Goal: Task Accomplishment & Management: Use online tool/utility

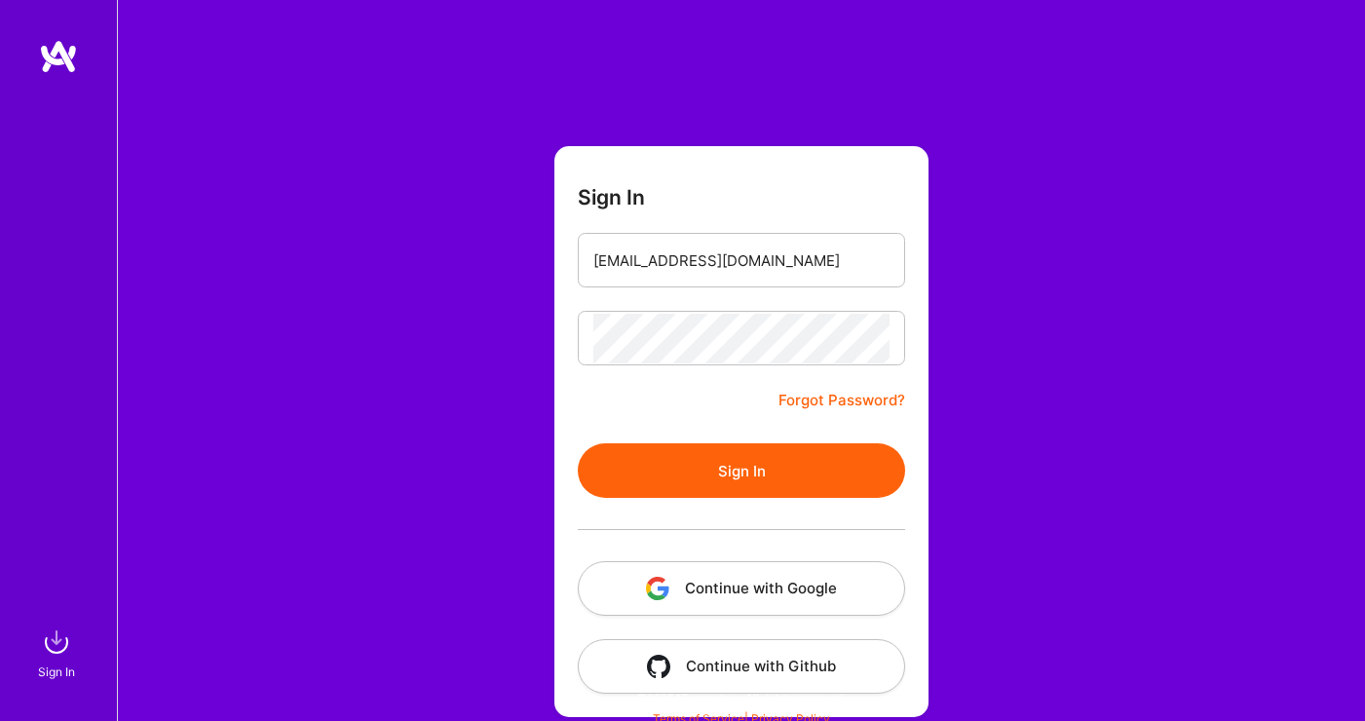
click at [831, 476] on button "Sign In" at bounding box center [741, 470] width 327 height 55
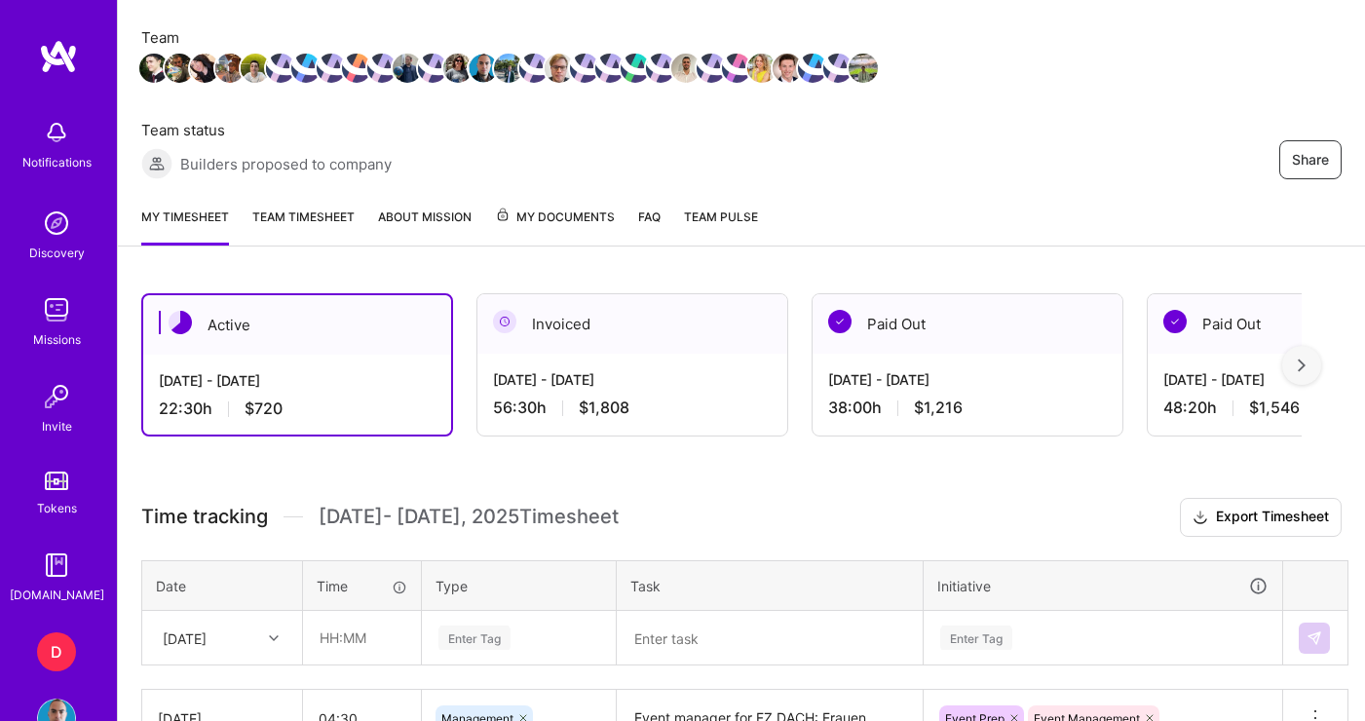
scroll to position [339, 0]
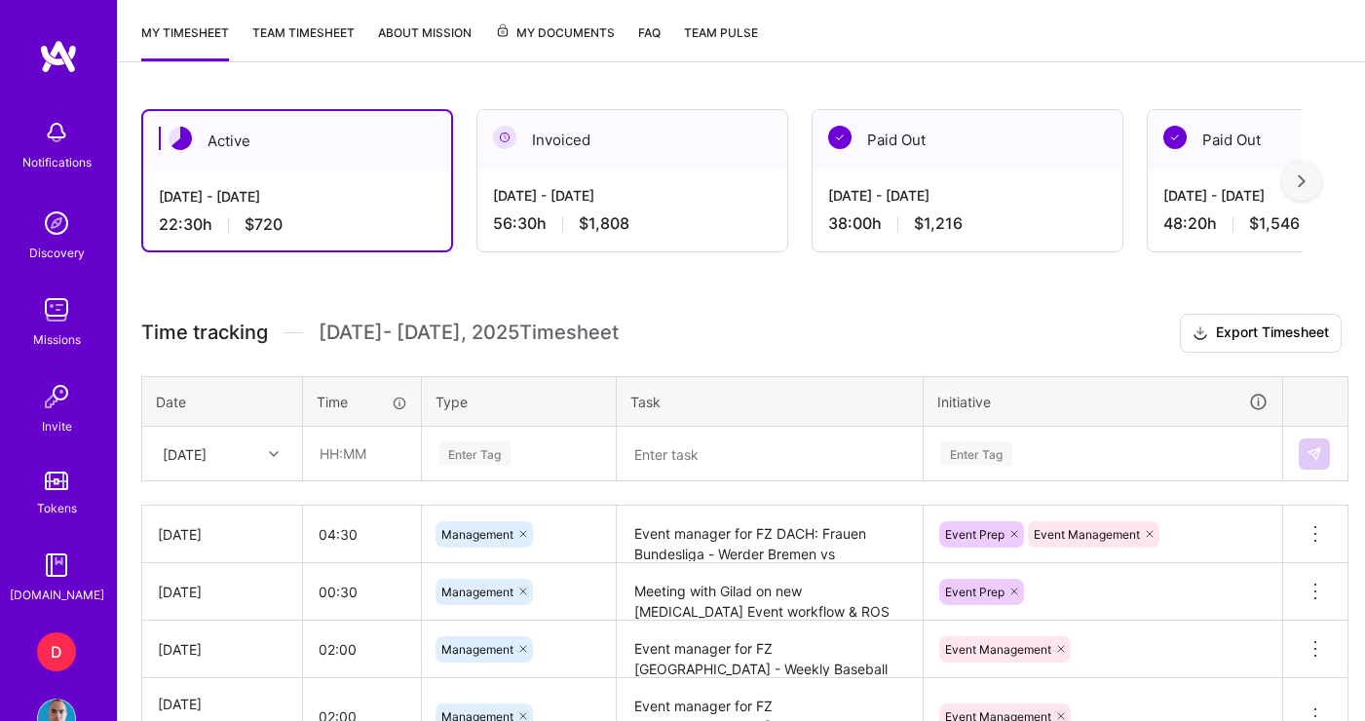
scroll to position [456, 0]
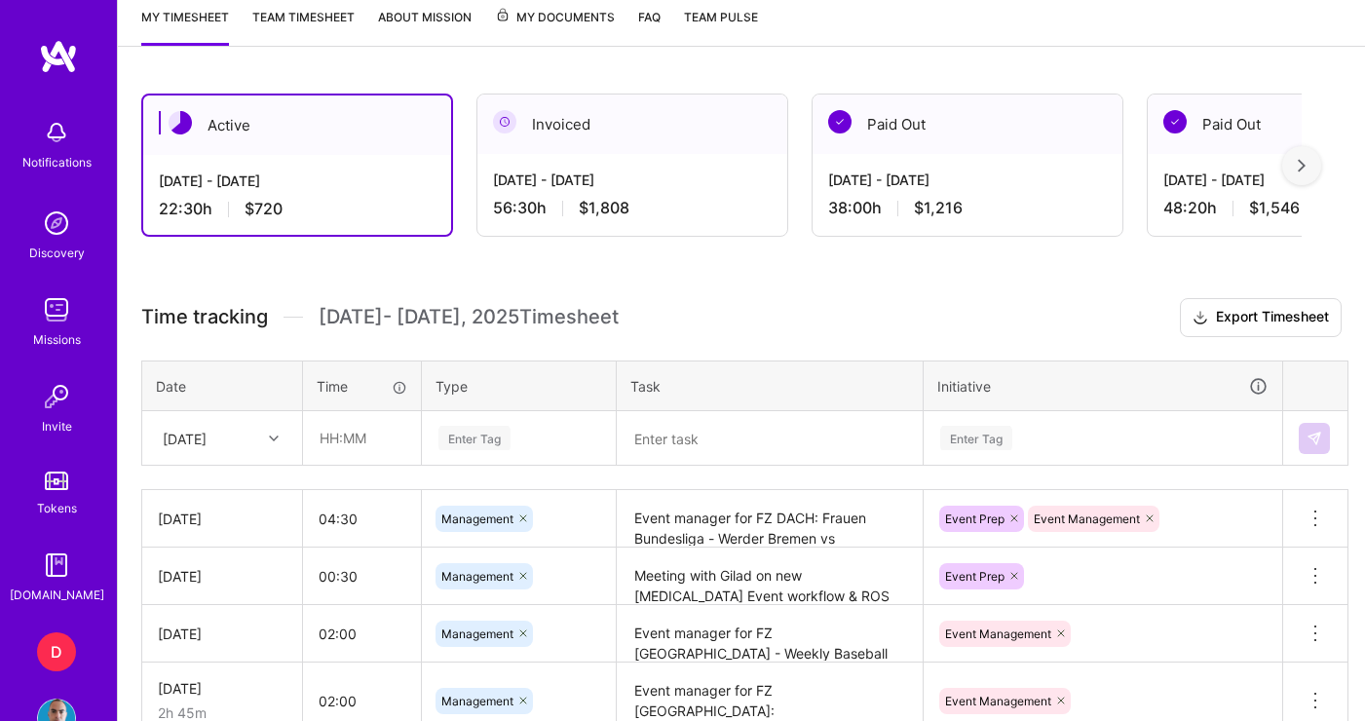
click at [265, 439] on div "[DATE]" at bounding box center [222, 438] width 158 height 52
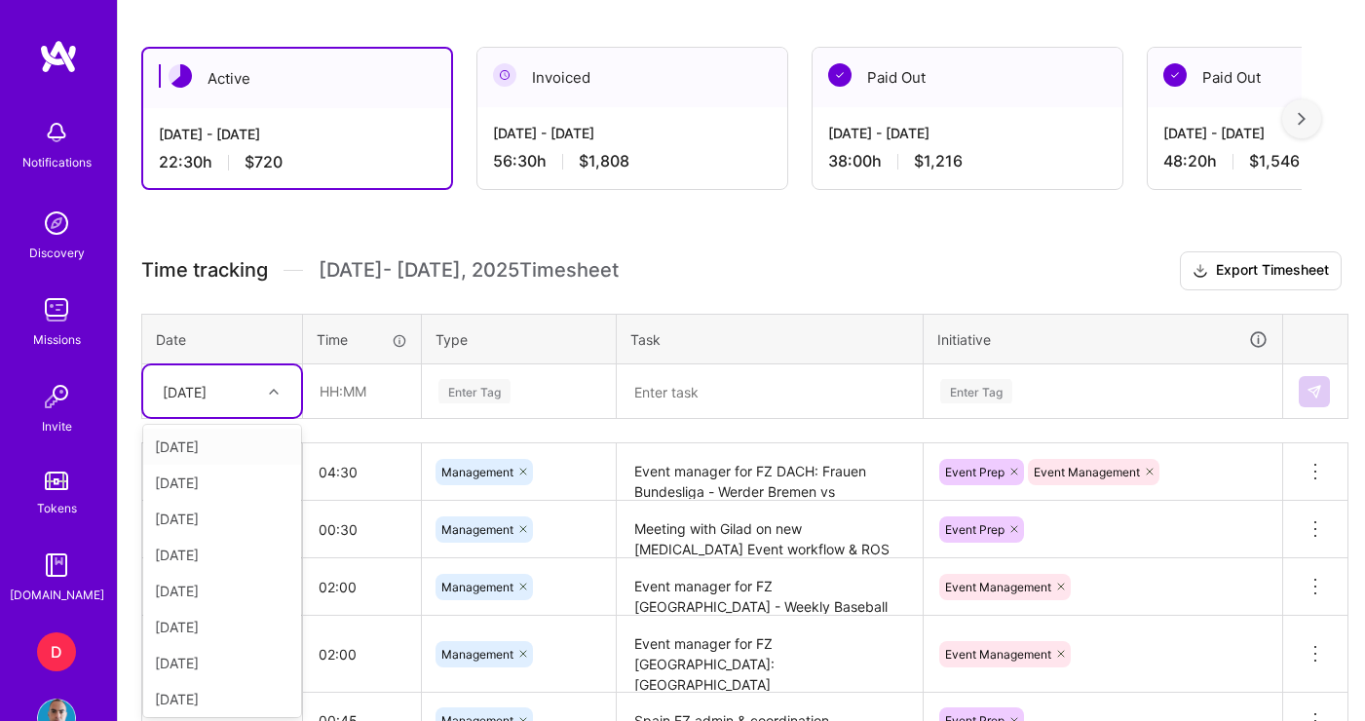
scroll to position [507, 0]
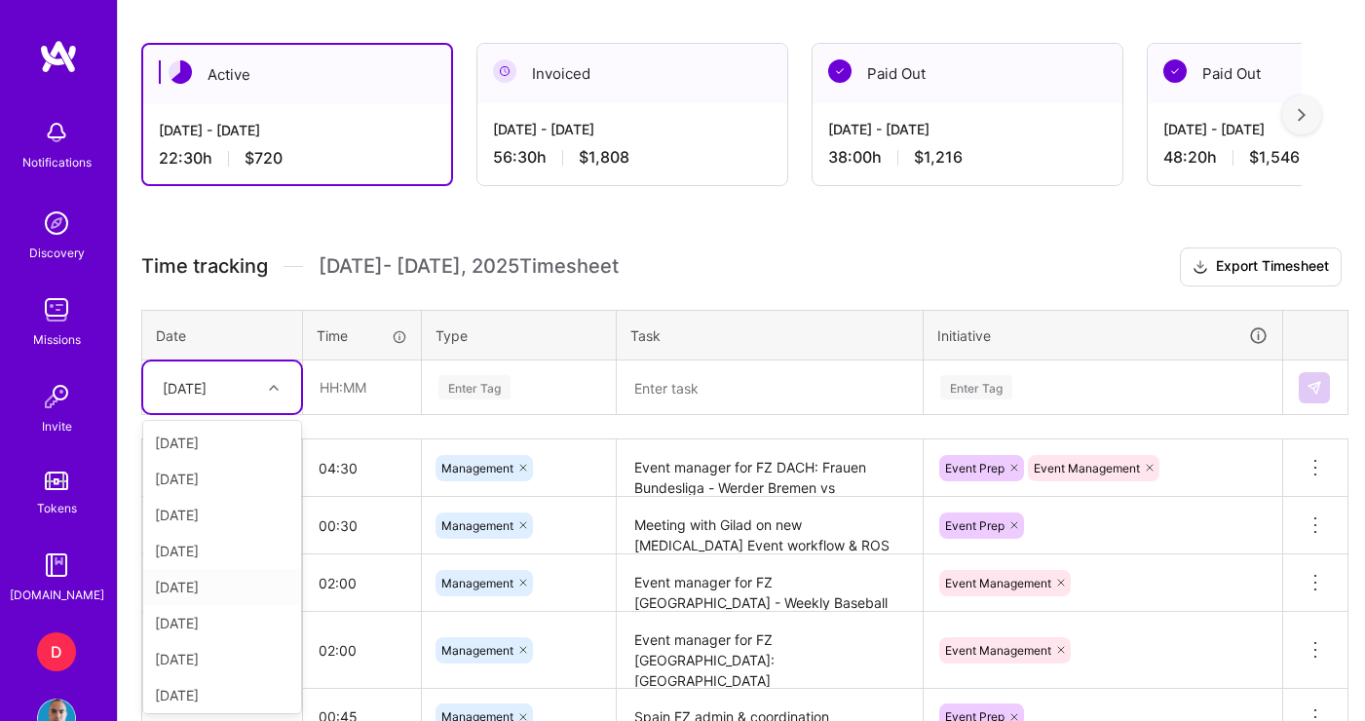
click at [218, 587] on div "Sun, Oct 5" at bounding box center [222, 587] width 158 height 36
click at [376, 385] on input "text" at bounding box center [362, 388] width 116 height 52
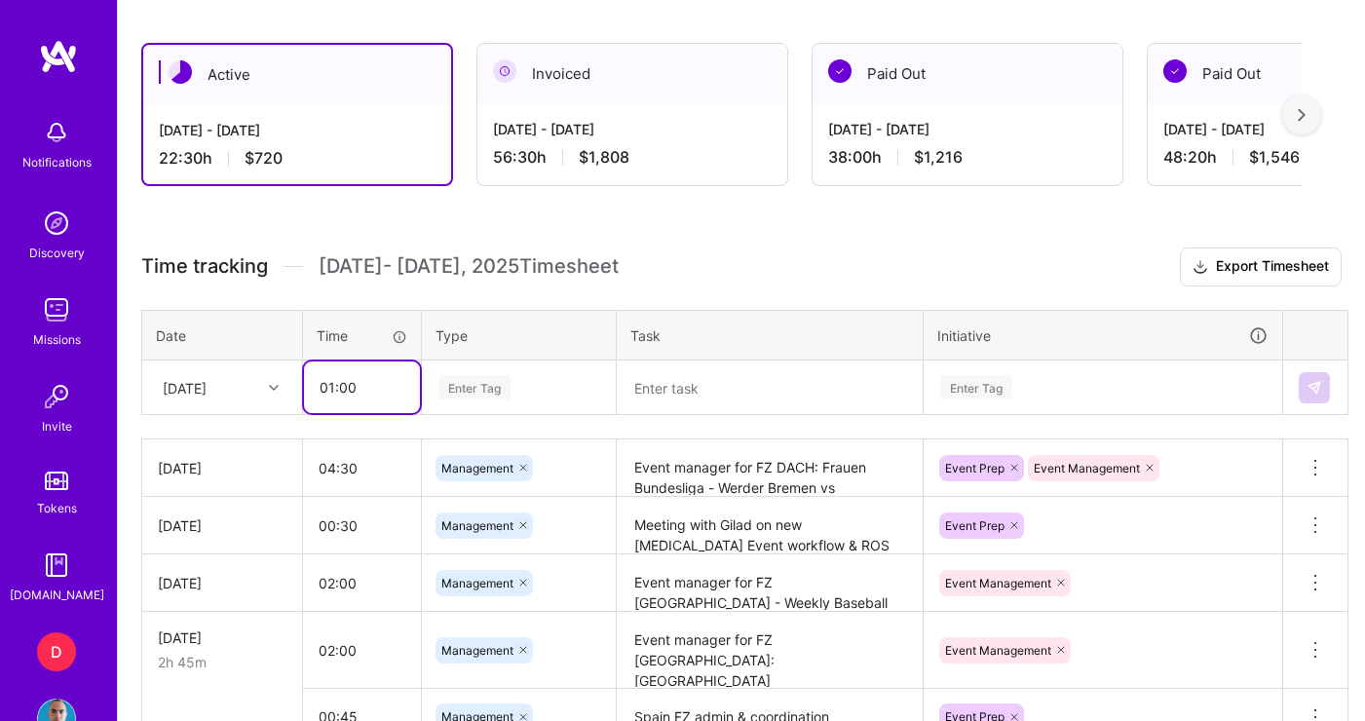
click at [340, 391] on input "01:00" at bounding box center [362, 388] width 116 height 52
type input "01:30"
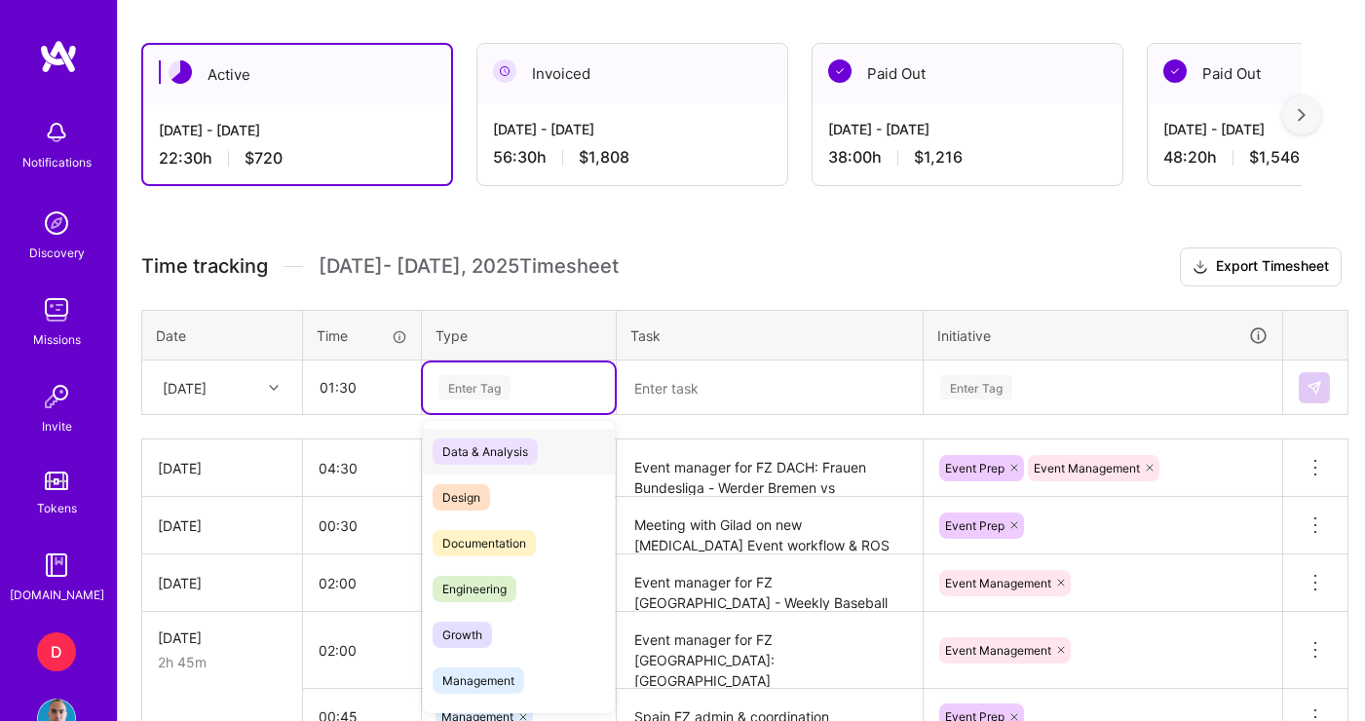
click at [472, 380] on div "Enter Tag" at bounding box center [475, 387] width 72 height 30
type input "m"
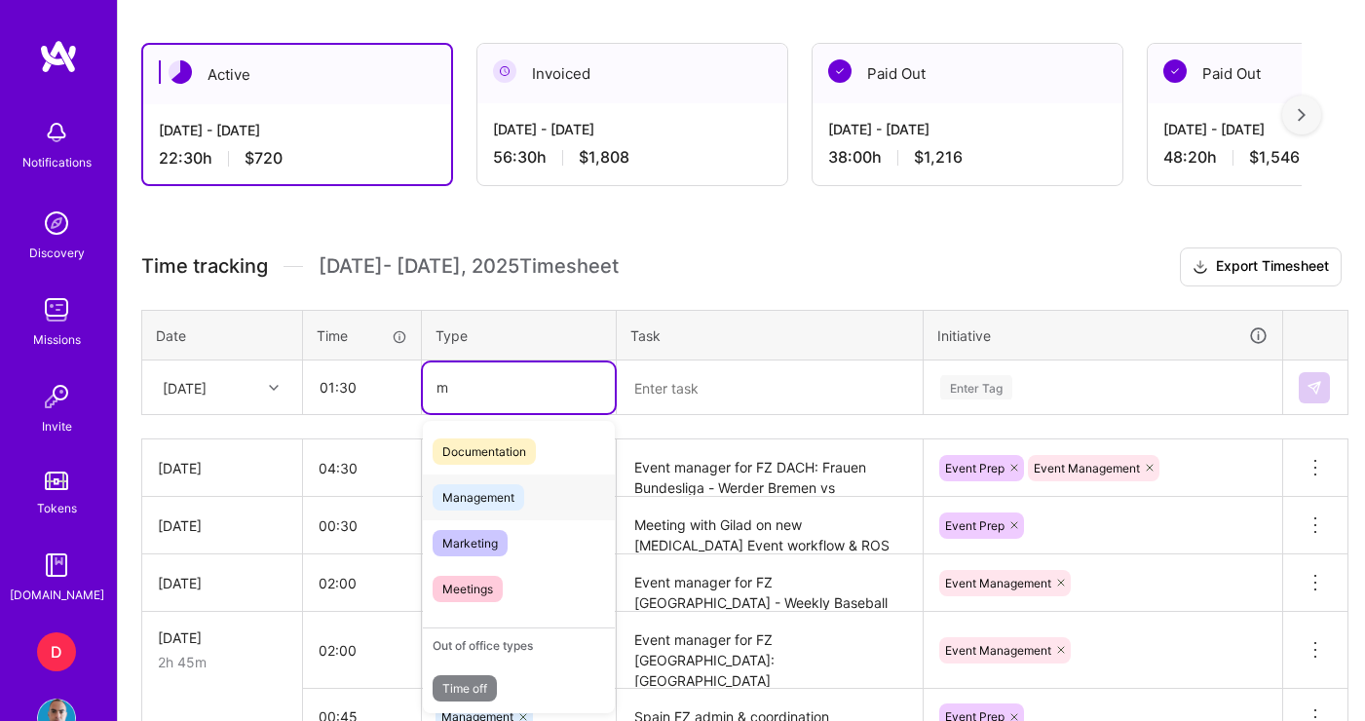
click at [512, 495] on span "Management" at bounding box center [479, 497] width 92 height 26
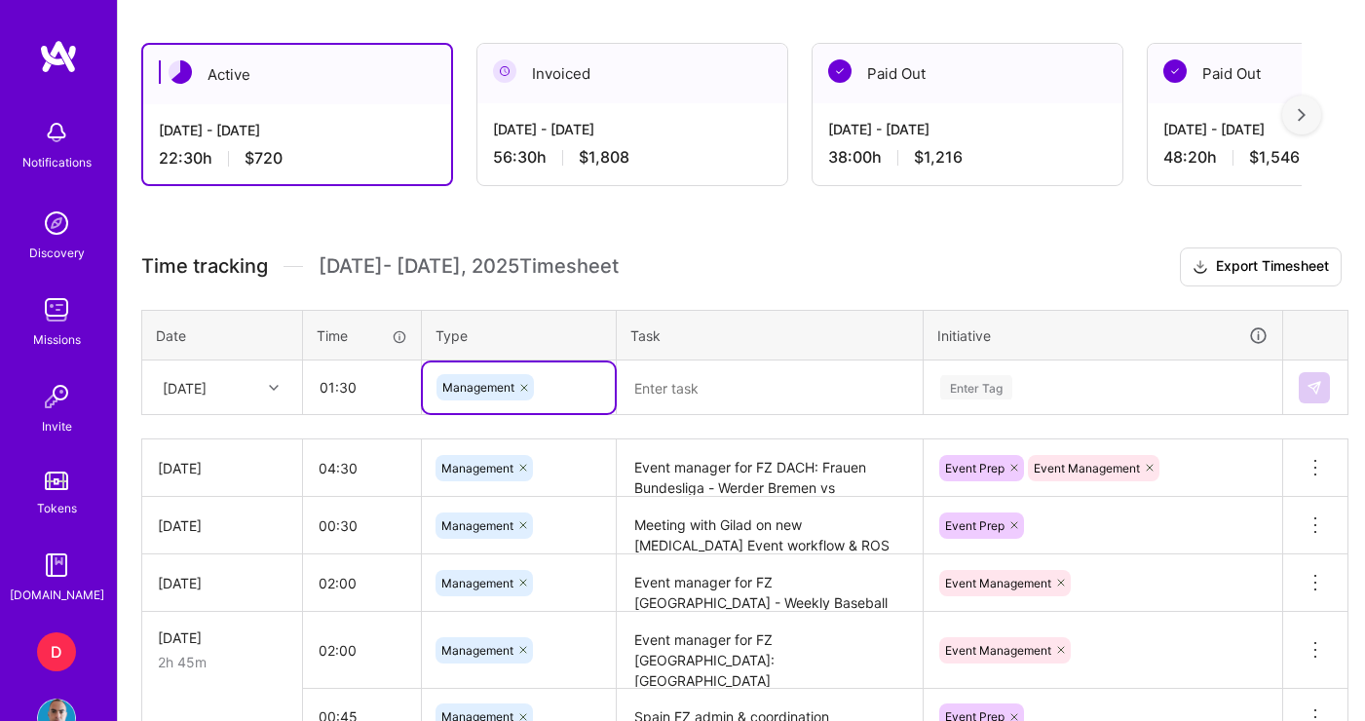
click at [714, 379] on textarea at bounding box center [770, 388] width 302 height 51
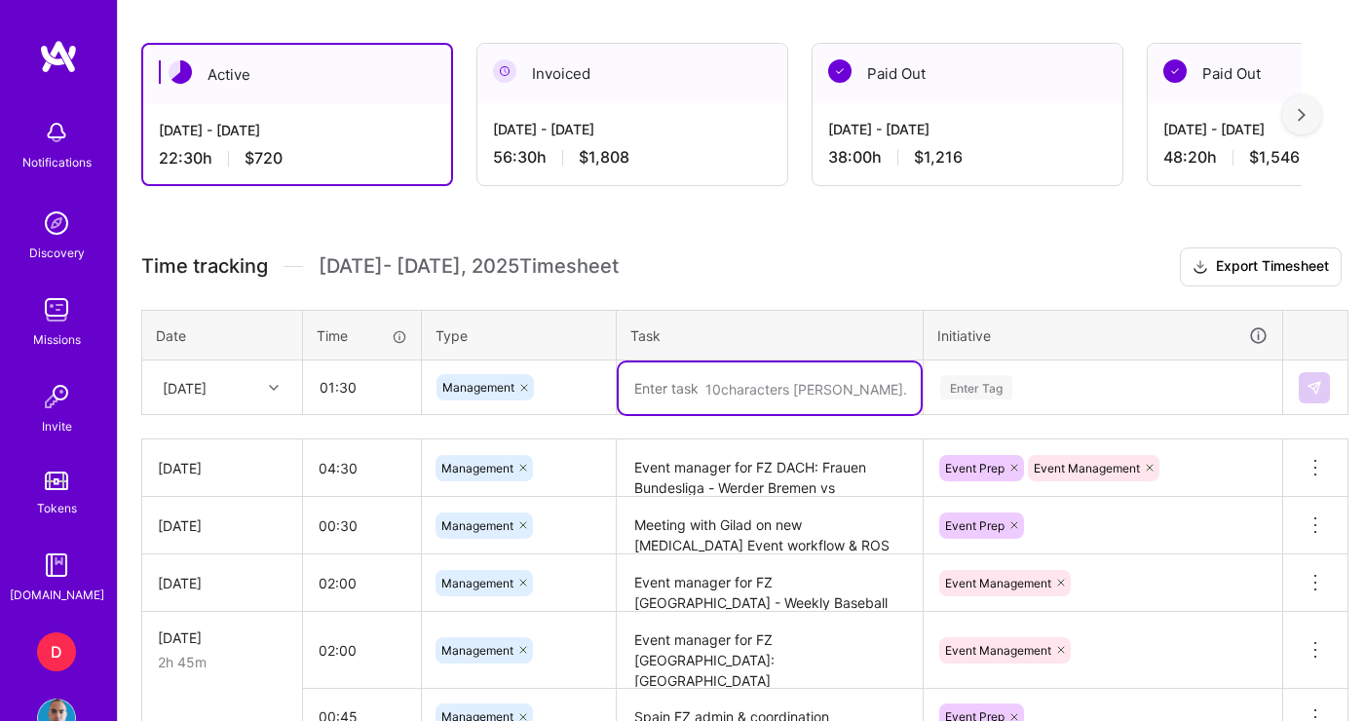
type textarea "E"
type textarea "ROS prep + coordination for Japan NPB"
click at [1034, 387] on div "Enter Tag" at bounding box center [1103, 388] width 357 height 51
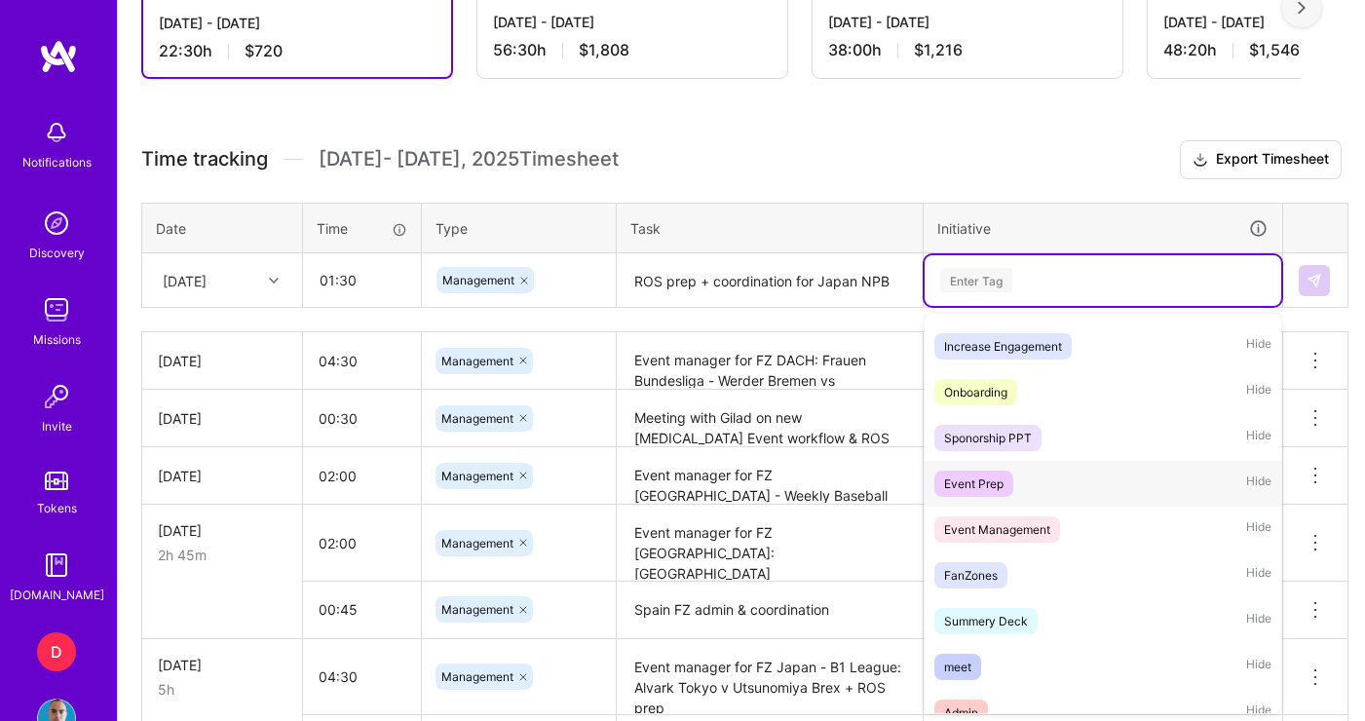
scroll to position [119, 0]
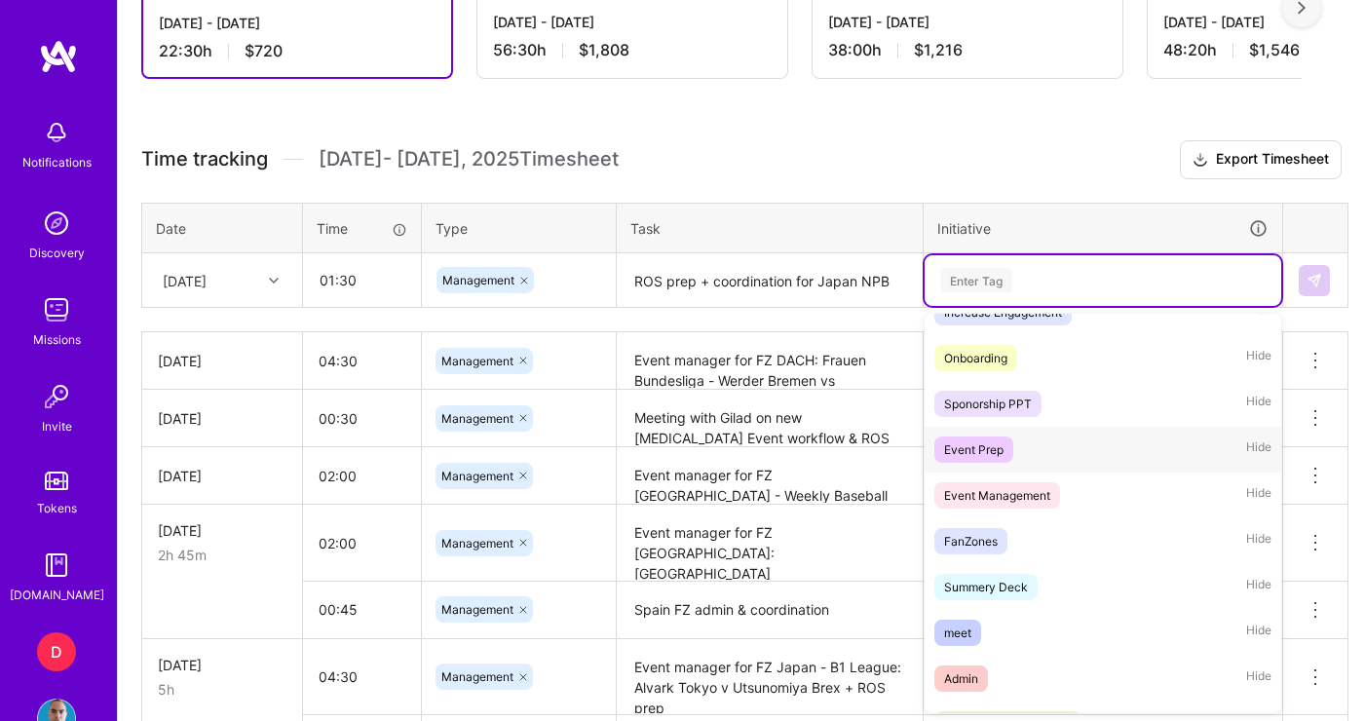
click at [1000, 459] on span "Event Prep" at bounding box center [974, 450] width 79 height 26
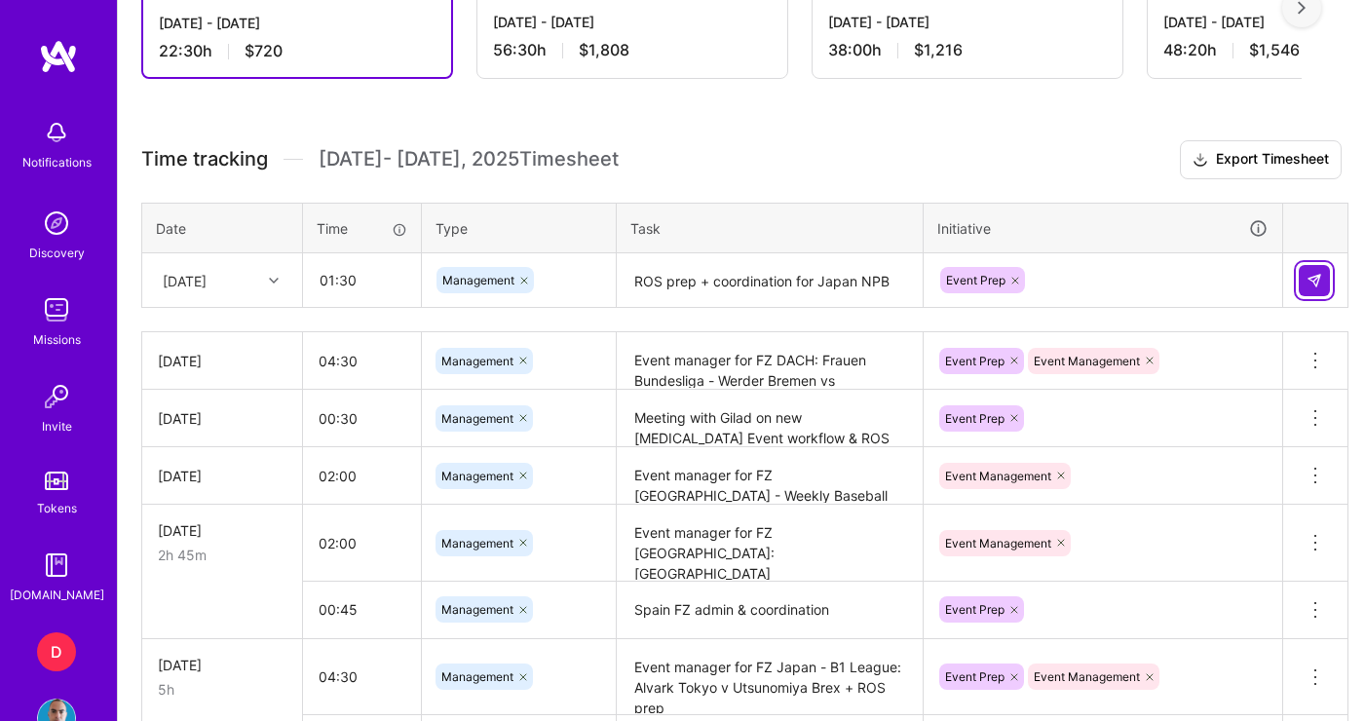
click at [1315, 286] on img at bounding box center [1315, 281] width 16 height 16
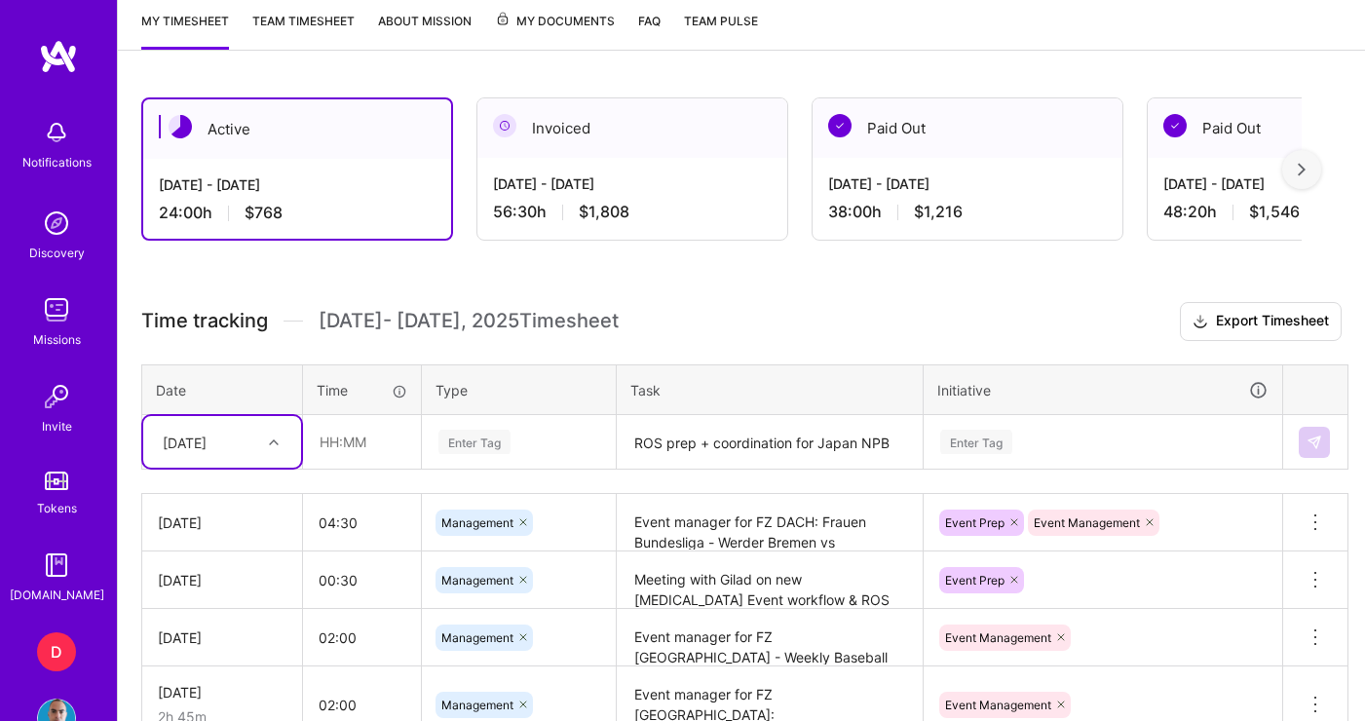
scroll to position [398, 0]
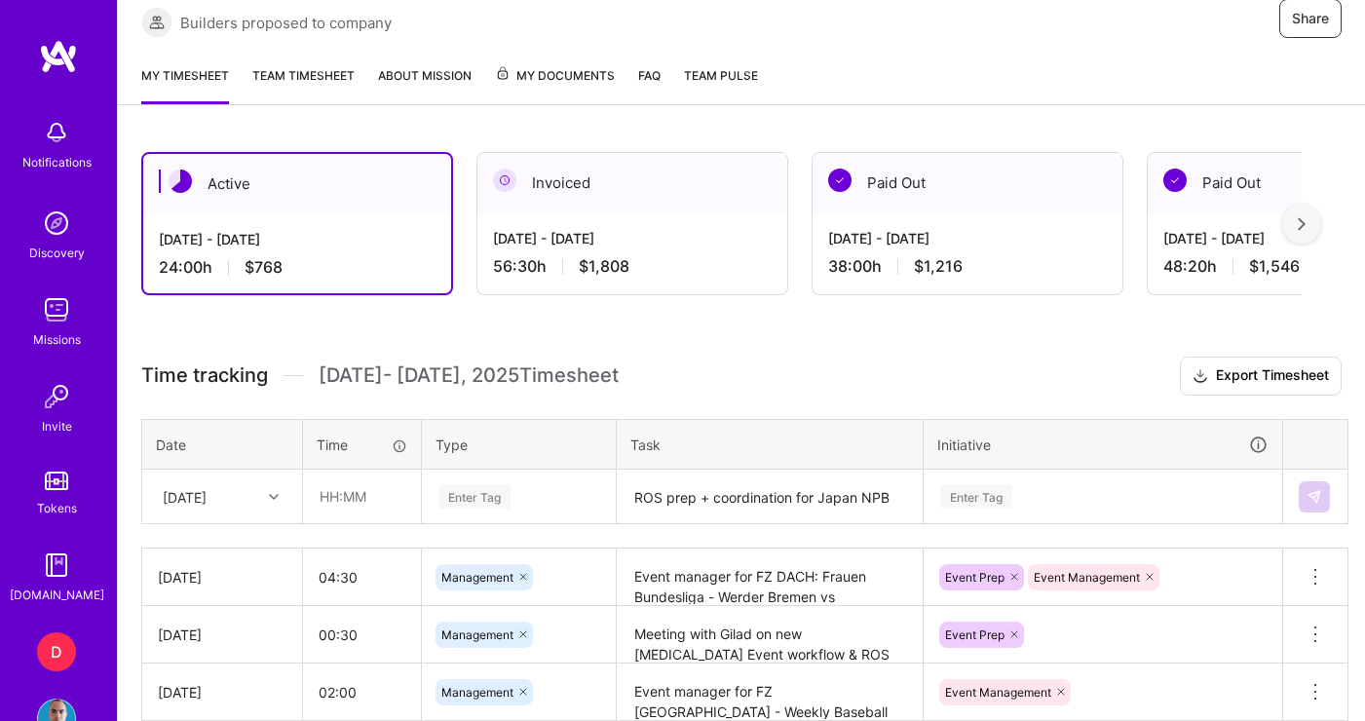
click at [721, 360] on h3 "Time tracking Oct 1 - Oct 15 , 2025 Timesheet Export Timesheet" at bounding box center [741, 376] width 1201 height 39
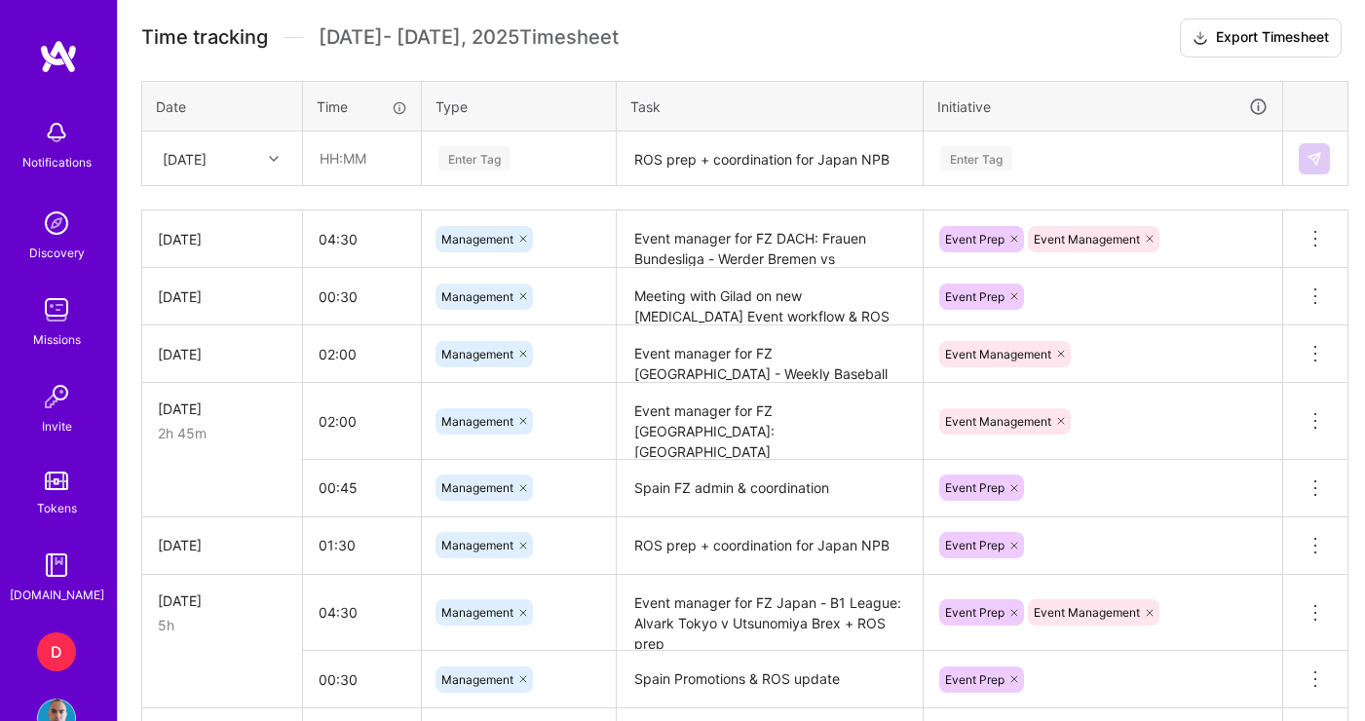
scroll to position [1014, 0]
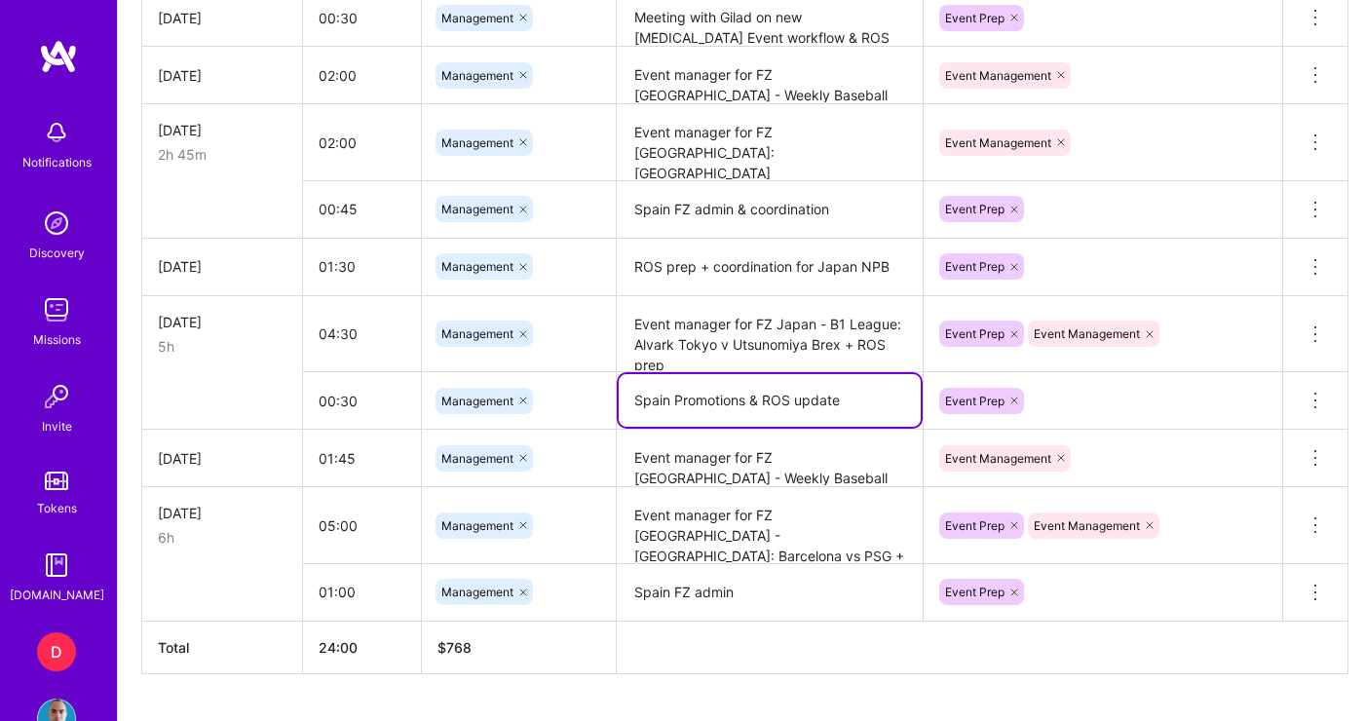
click at [706, 405] on textarea "Spain Promotions & ROS update" at bounding box center [770, 400] width 302 height 53
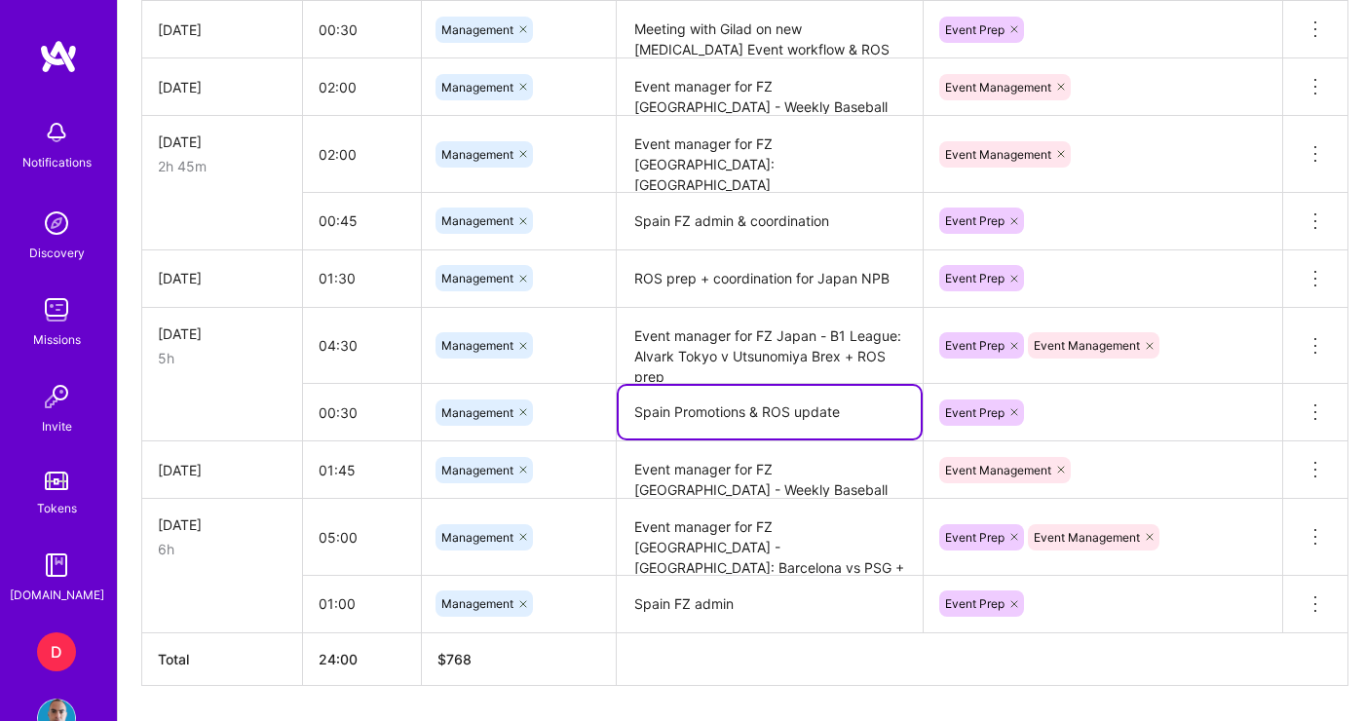
scroll to position [986, 0]
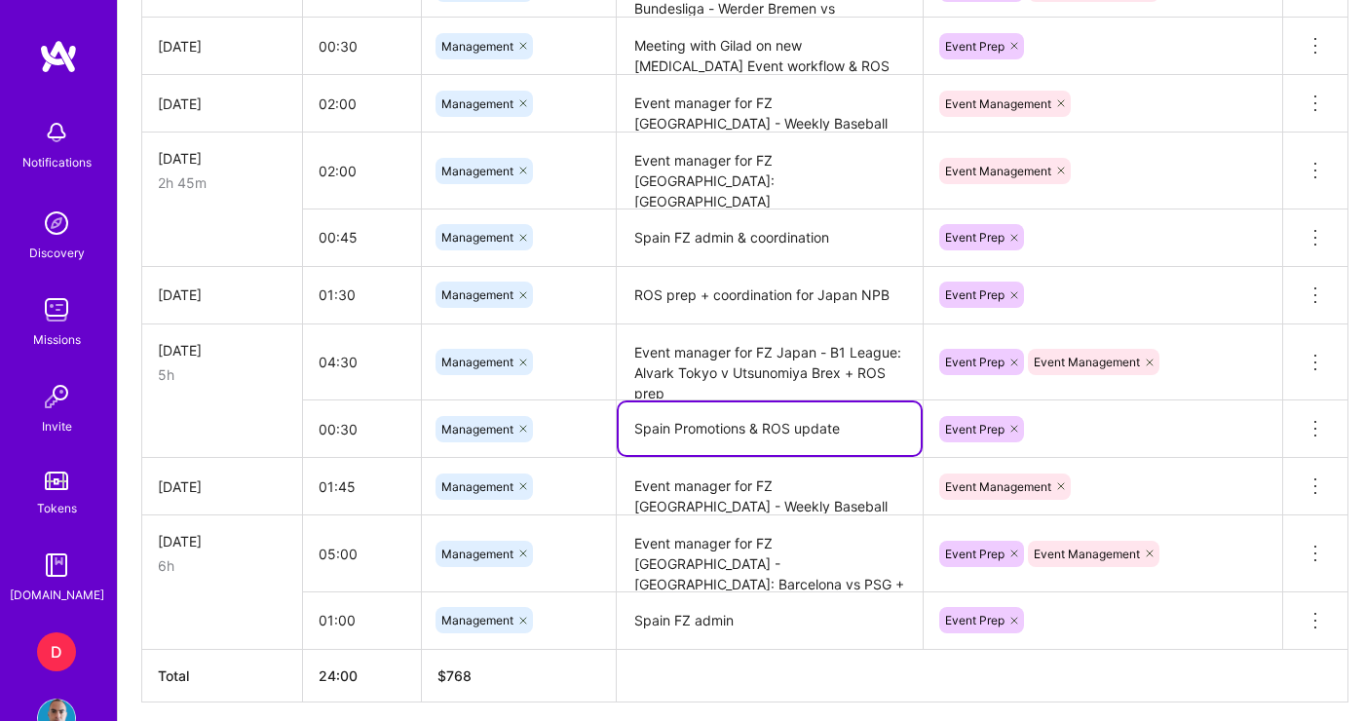
click at [760, 297] on textarea "ROS prep + coordination for Japan NPB" at bounding box center [770, 296] width 302 height 54
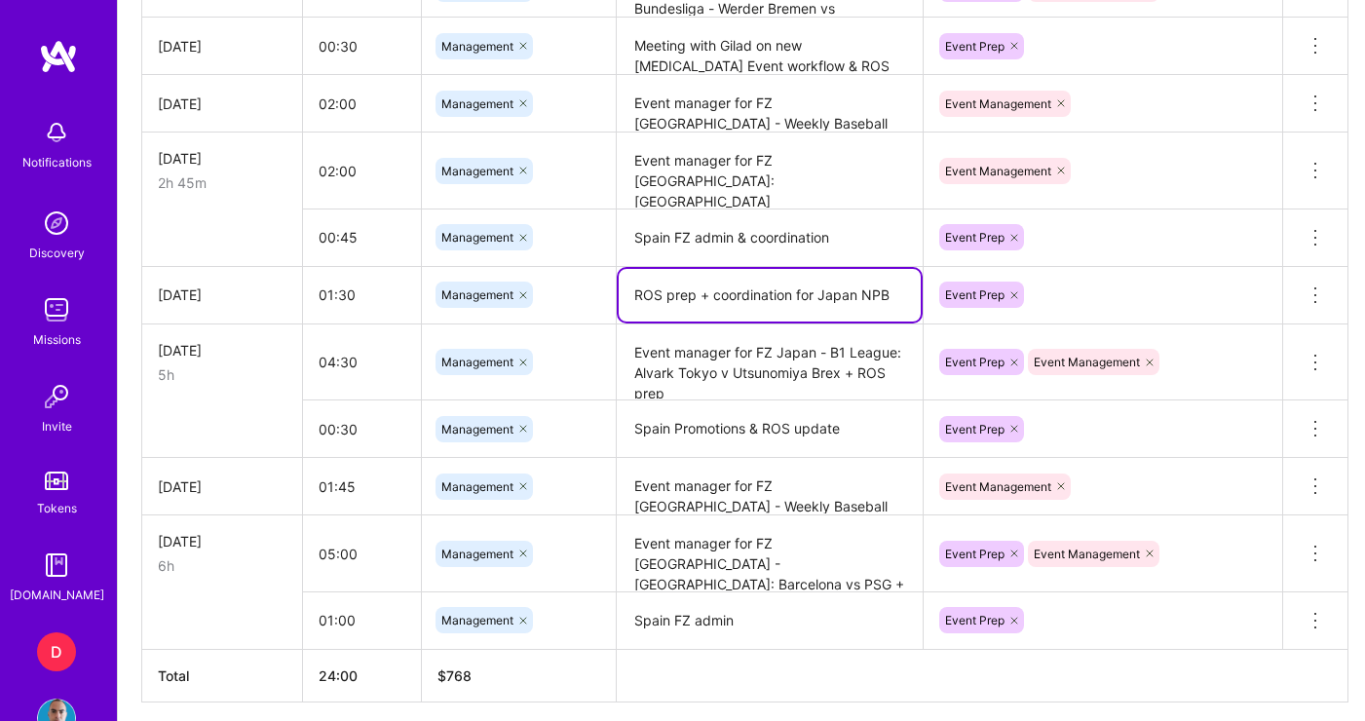
click at [760, 297] on textarea "ROS prep + coordination for Japan NPB" at bounding box center [770, 295] width 302 height 53
click at [1314, 289] on icon at bounding box center [1315, 295] width 23 height 23
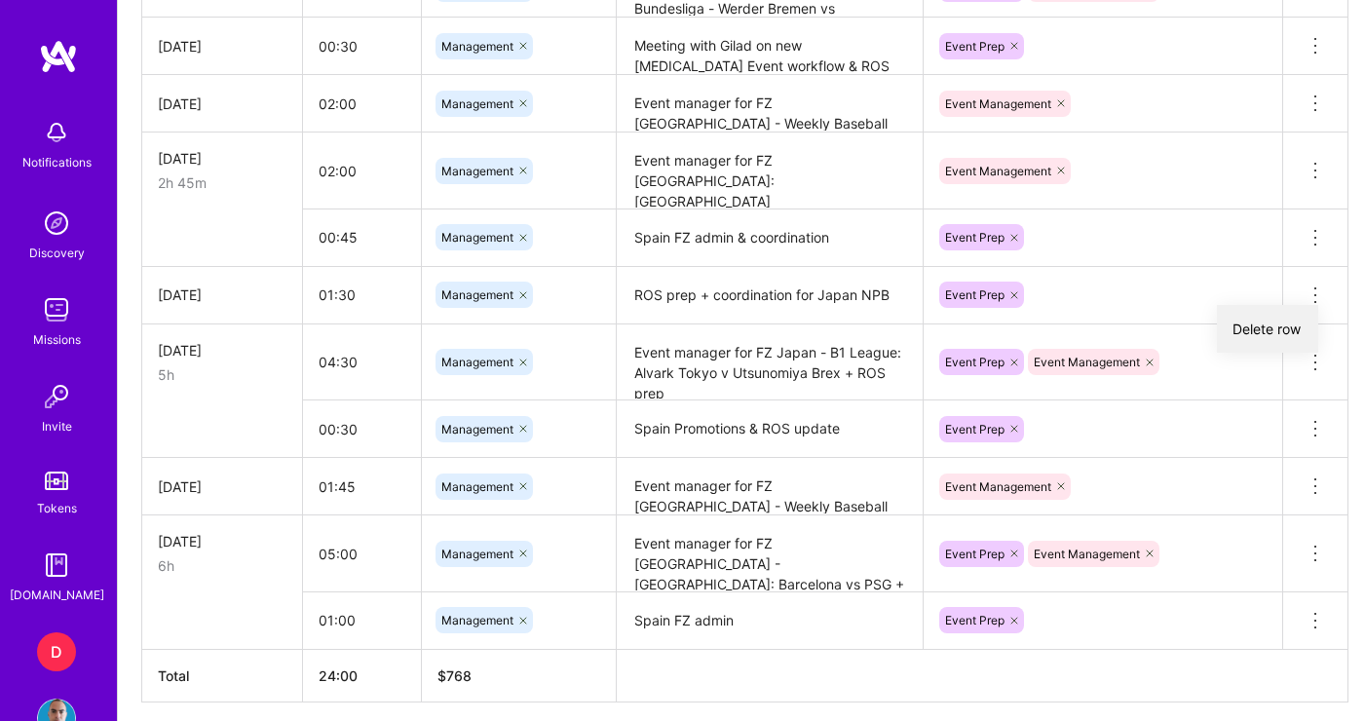
click at [1300, 324] on button "Delete row" at bounding box center [1267, 329] width 101 height 48
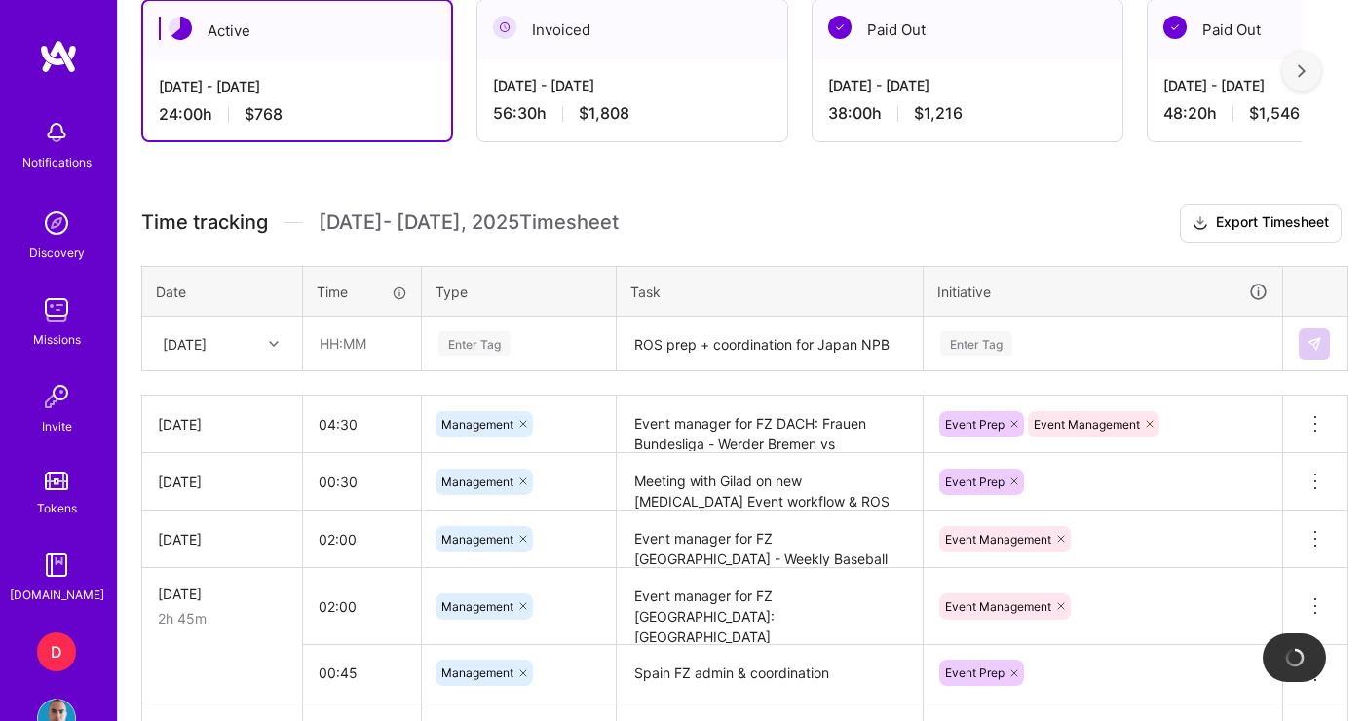
scroll to position [382, 0]
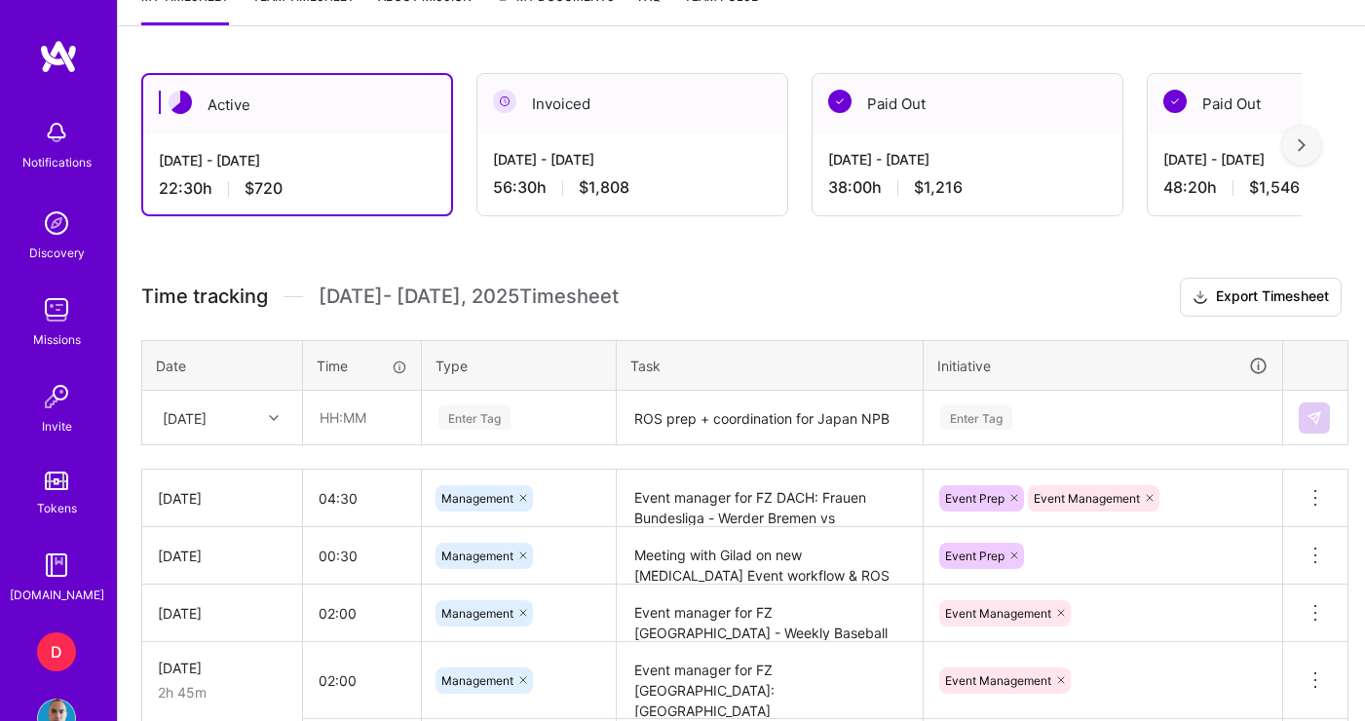
click at [250, 443] on div "Sun, Oct 5" at bounding box center [222, 418] width 158 height 52
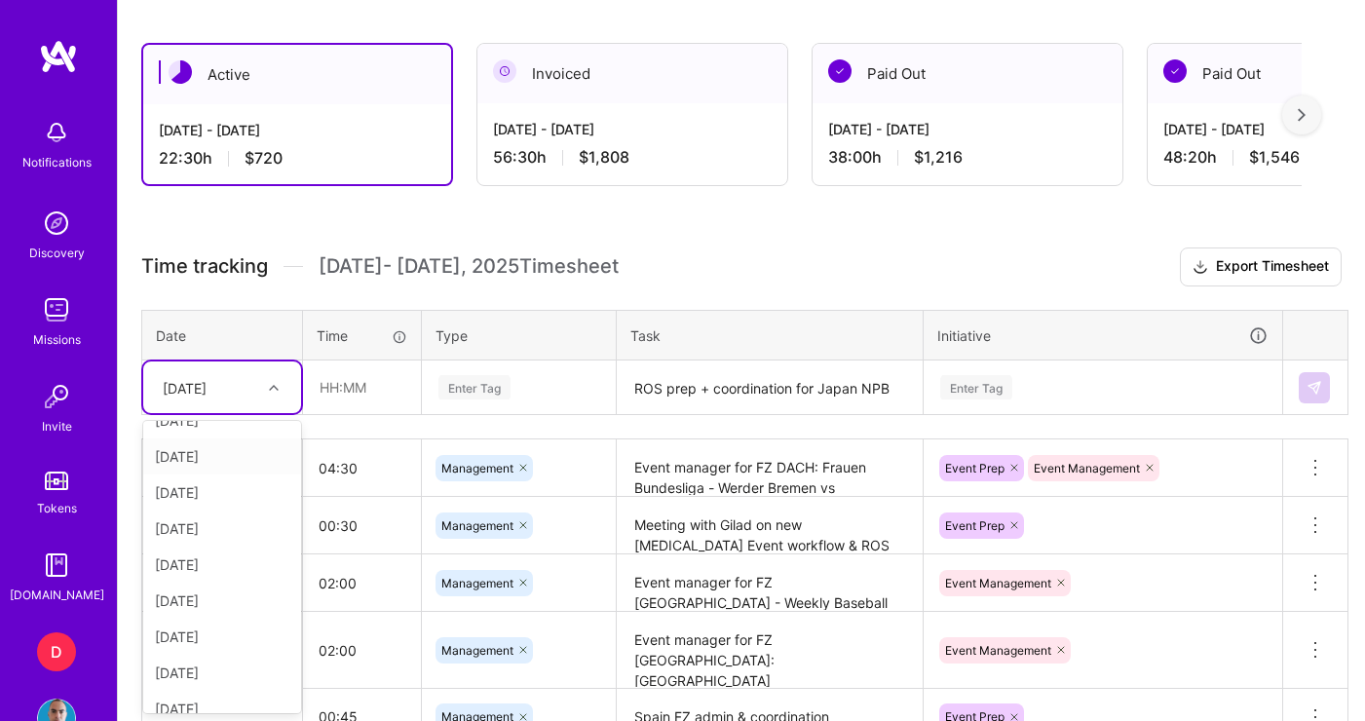
scroll to position [148, 0]
click at [227, 664] on div "Sun, Oct 12" at bounding box center [222, 655] width 158 height 36
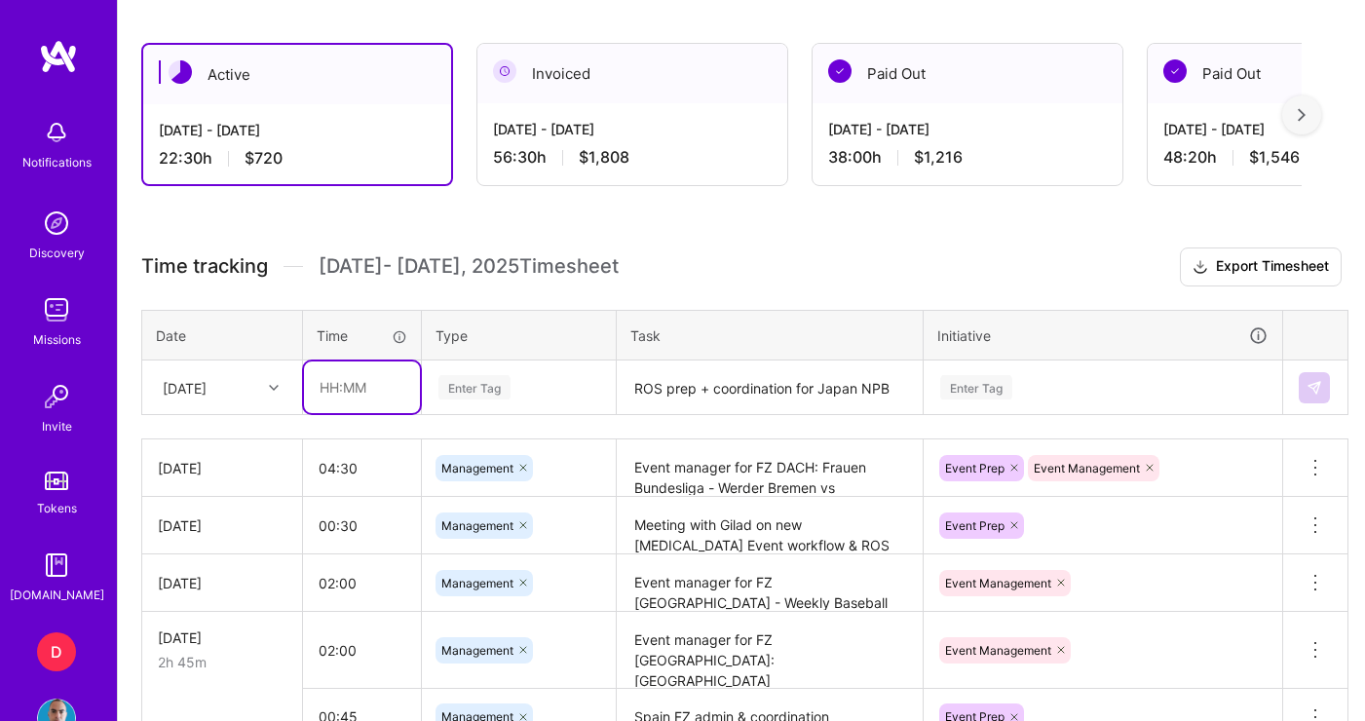
click at [357, 388] on input "text" at bounding box center [362, 388] width 116 height 52
click at [339, 387] on input "01:00" at bounding box center [362, 388] width 116 height 52
type input "01:30"
click at [539, 402] on div "Enter Tag" at bounding box center [519, 388] width 192 height 51
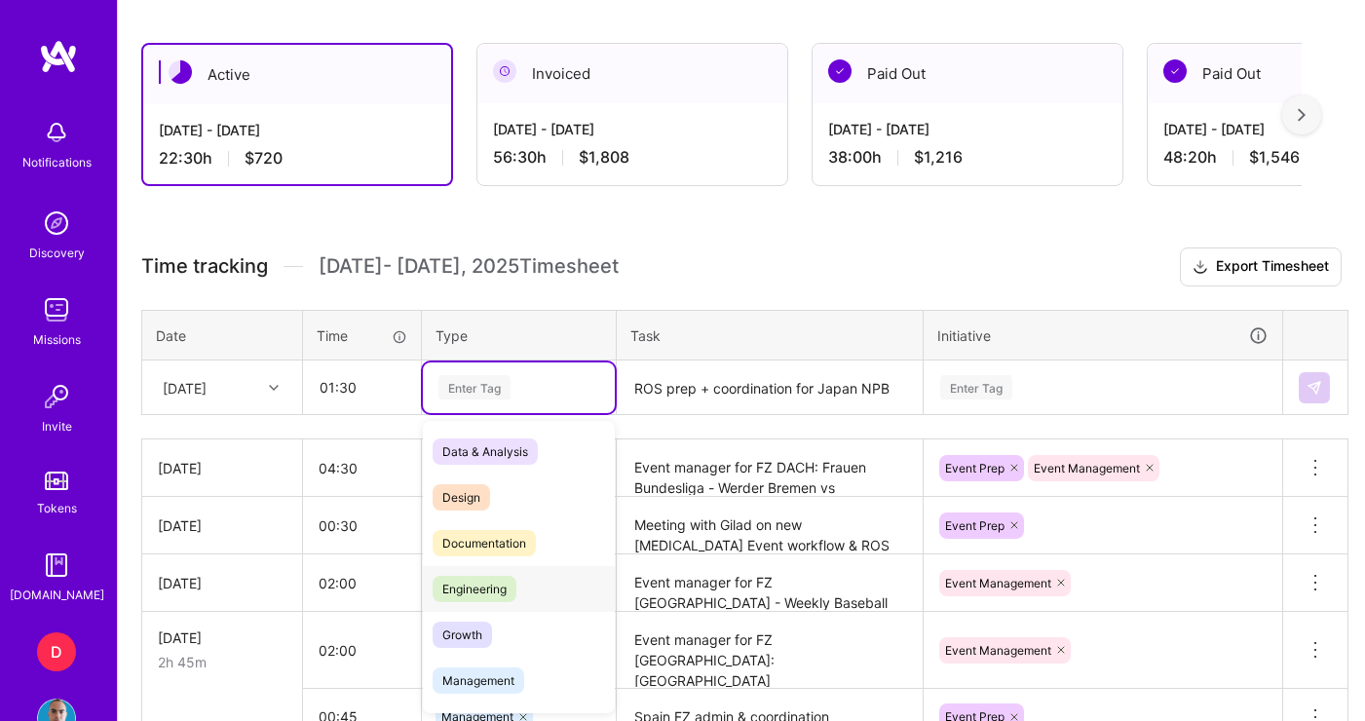
scroll to position [37, 0]
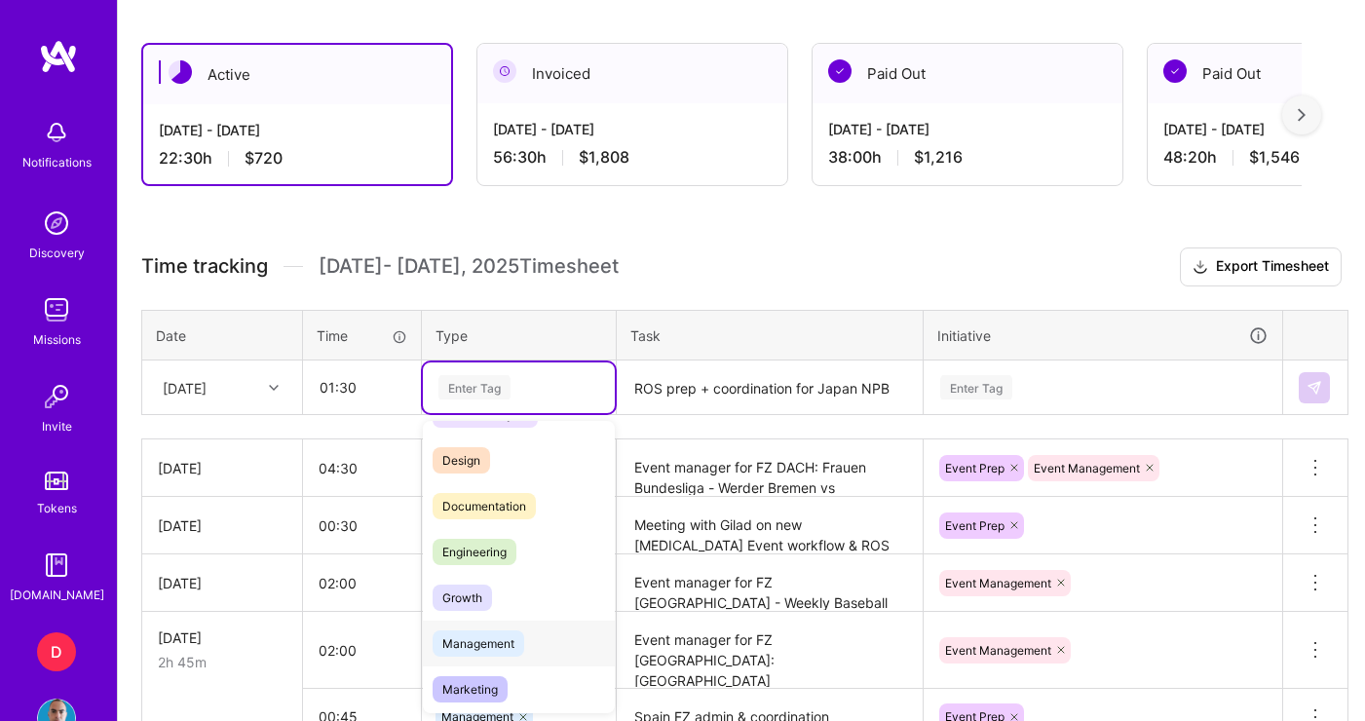
click at [490, 637] on span "Management" at bounding box center [479, 643] width 92 height 26
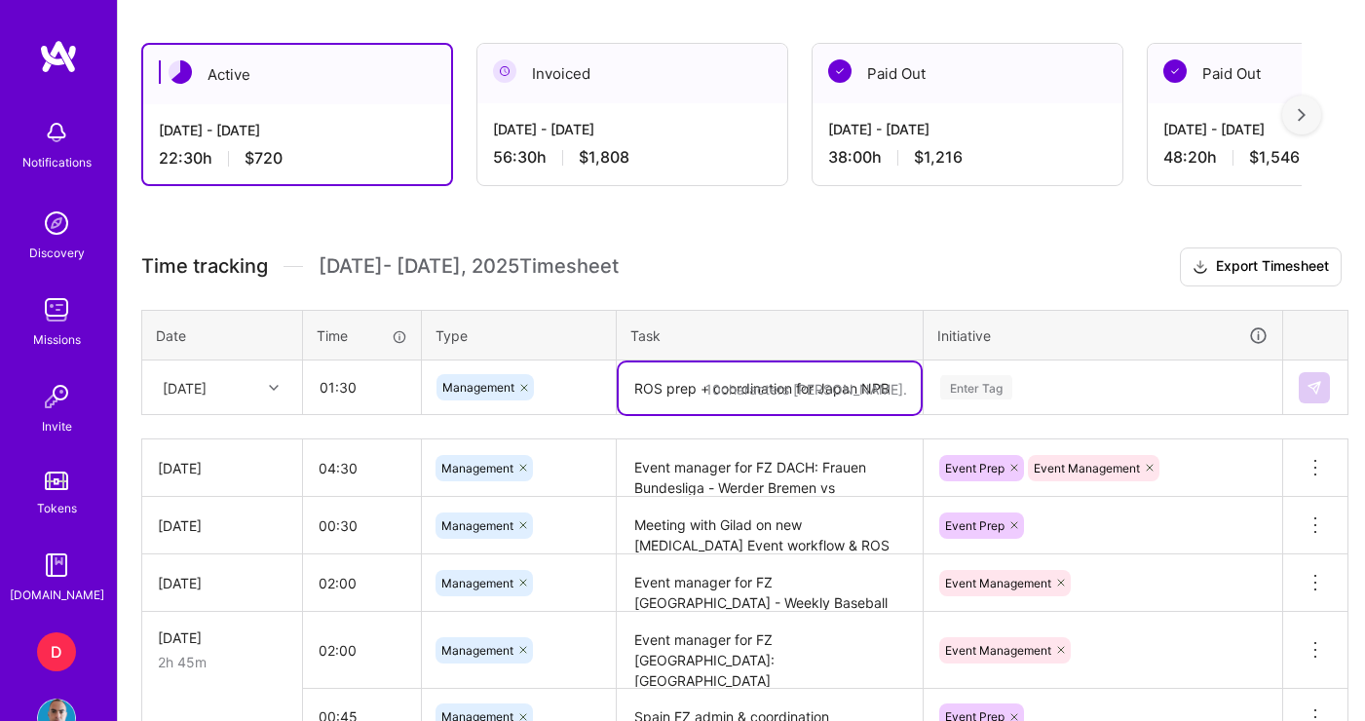
click at [756, 395] on textarea "ROS prep + coordination for Japan NPB" at bounding box center [770, 389] width 302 height 52
paste textarea "ROS prep + coordination for Japan NPB"
type textarea "ROS prep + coordination for Japan NPB"
click at [1012, 391] on div "Enter Tag" at bounding box center [1103, 388] width 357 height 51
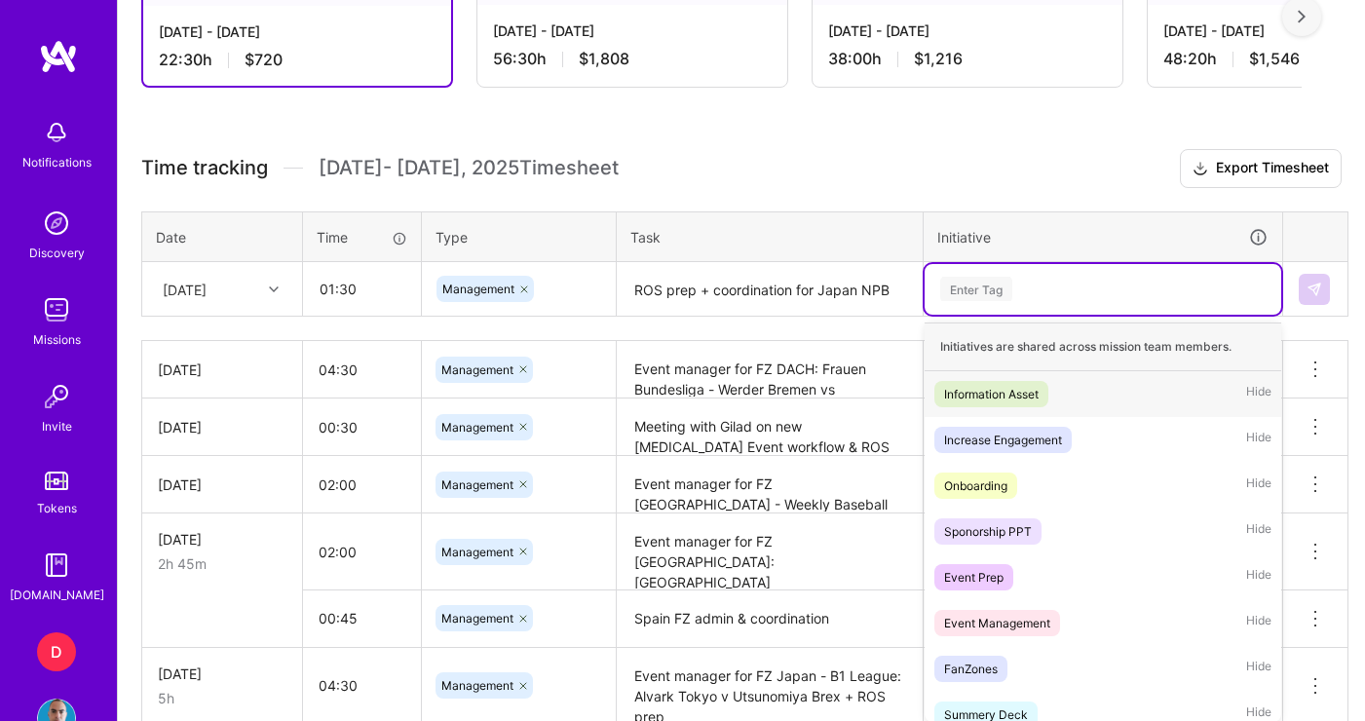
scroll to position [614, 0]
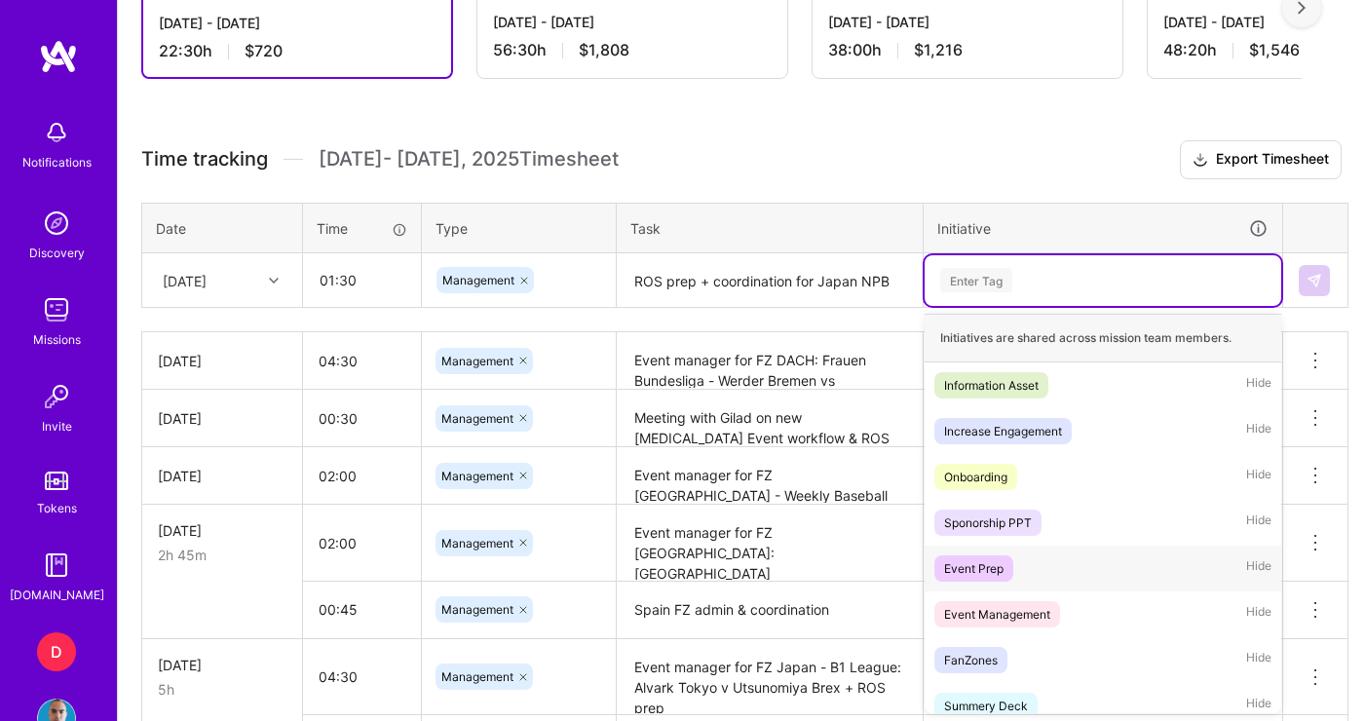
click at [1003, 573] on div "Event Prep" at bounding box center [973, 568] width 59 height 20
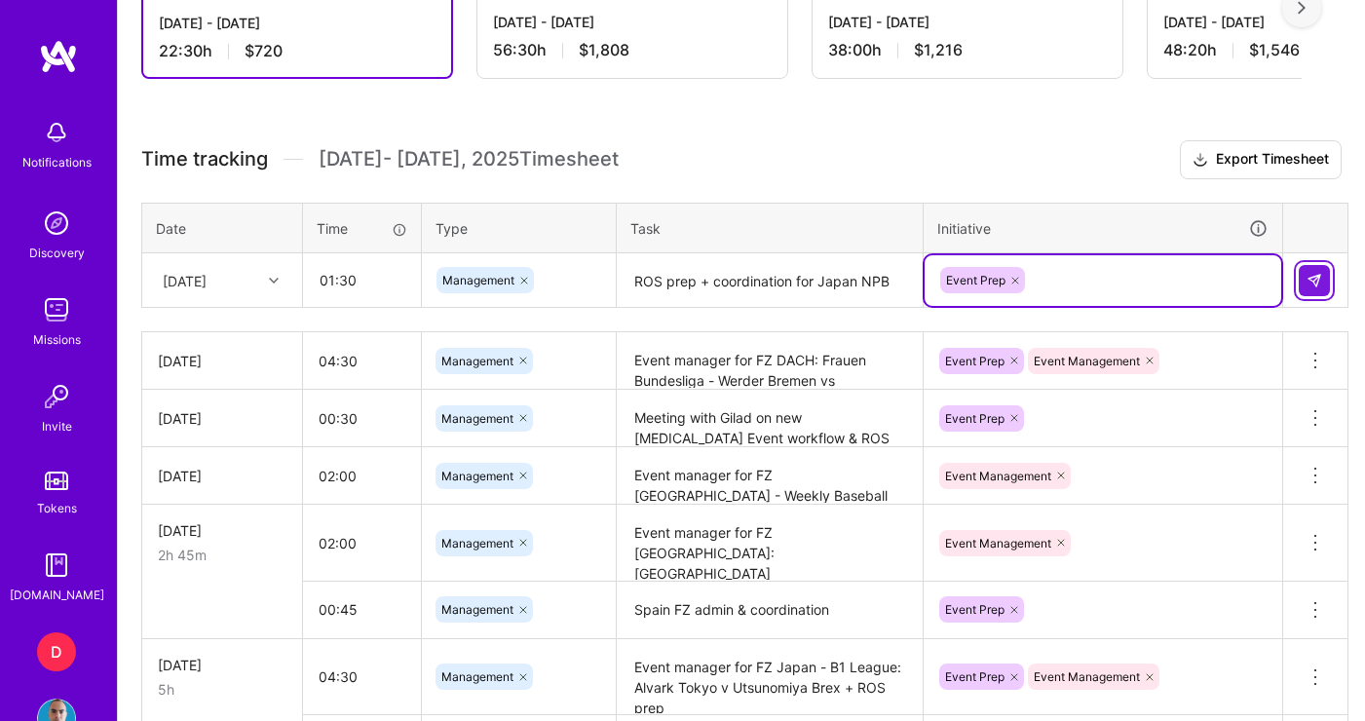
click at [1323, 275] on button at bounding box center [1314, 280] width 31 height 31
